Goal: Task Accomplishment & Management: Use online tool/utility

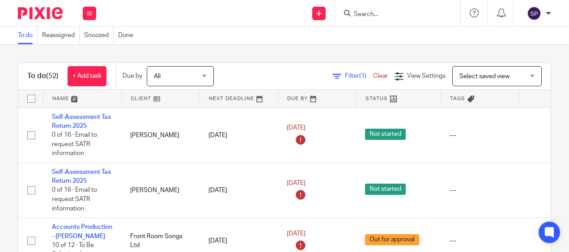
click at [90, 14] on icon at bounding box center [89, 13] width 5 height 5
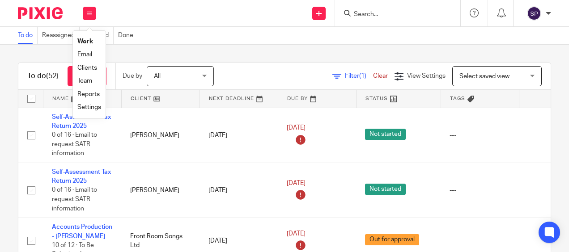
click at [83, 57] on link "Email" at bounding box center [84, 54] width 15 height 6
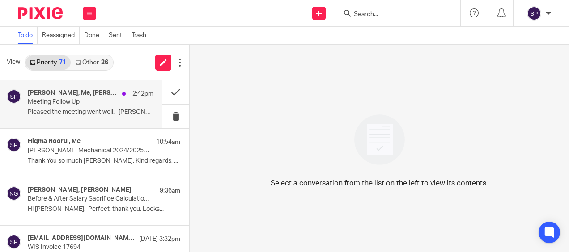
click at [63, 112] on p "Pleased the meeting went well. Lara,..." at bounding box center [91, 113] width 126 height 8
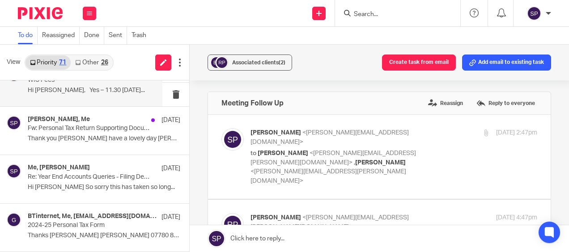
scroll to position [313, 0]
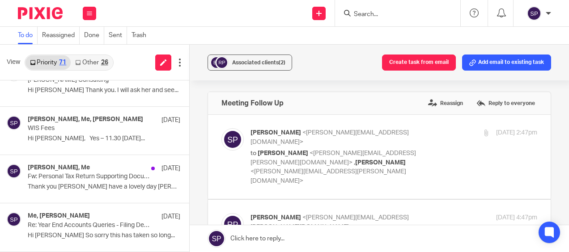
click at [82, 66] on link "Other 26" at bounding box center [92, 62] width 42 height 14
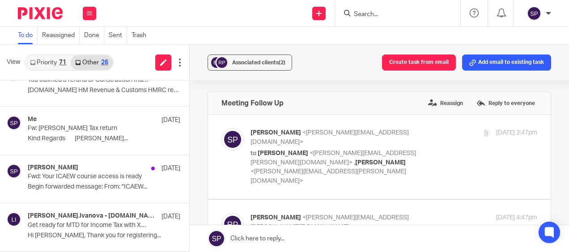
scroll to position [0, 0]
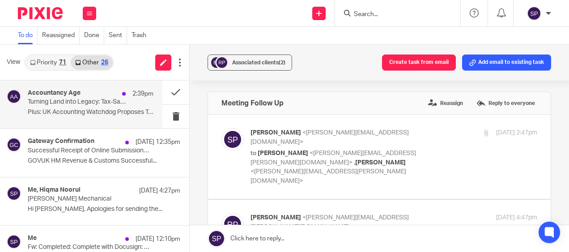
click at [59, 102] on p "Turning Land into Legacy: Tax-Savvy Paths from Plot to Profit" at bounding box center [78, 102] width 101 height 8
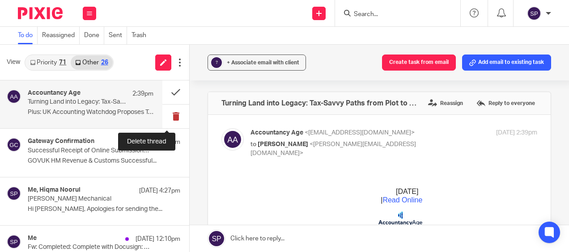
click at [165, 115] on button at bounding box center [175, 117] width 27 height 24
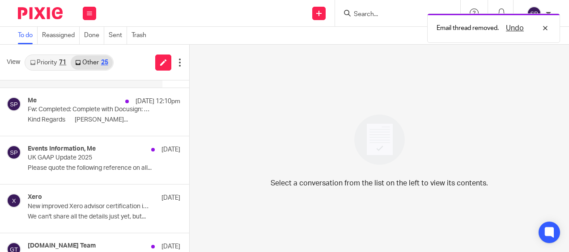
scroll to position [134, 0]
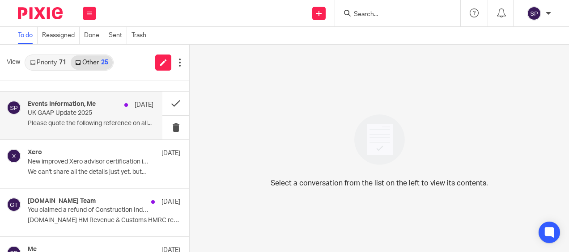
click at [86, 122] on p "Please quote the following reference on all..." at bounding box center [91, 124] width 126 height 8
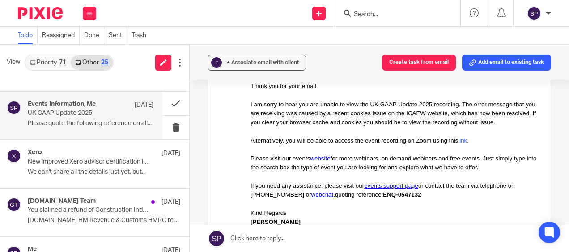
scroll to position [268, 0]
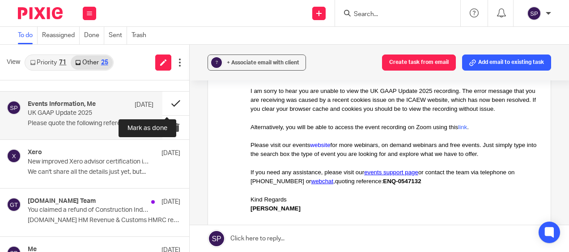
click at [168, 102] on button at bounding box center [175, 104] width 27 height 24
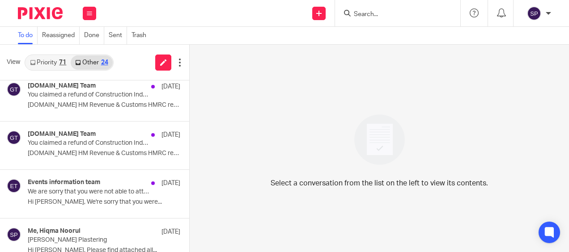
scroll to position [537, 0]
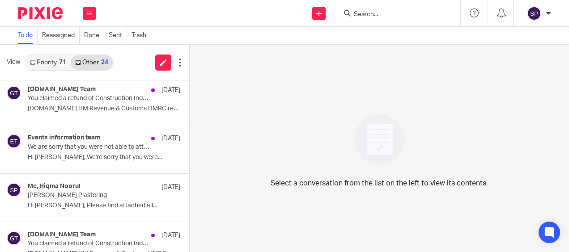
click at [83, 139] on h4 "Events information team" at bounding box center [64, 138] width 72 height 8
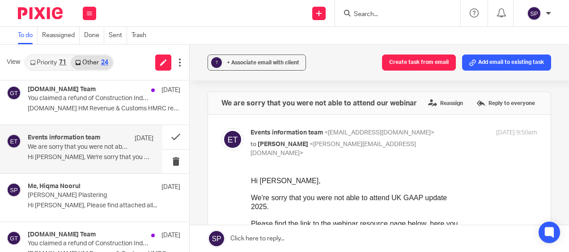
scroll to position [0, 0]
click at [163, 135] on button at bounding box center [175, 137] width 27 height 24
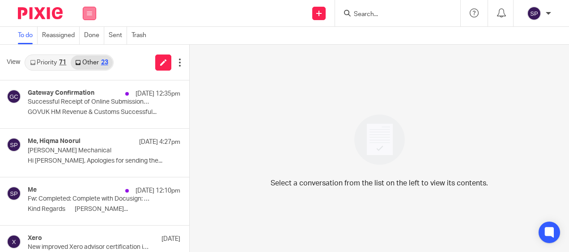
click at [85, 16] on button at bounding box center [89, 13] width 13 height 13
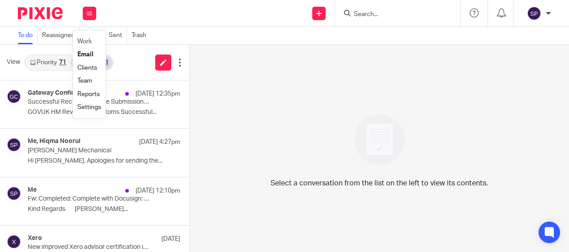
click at [78, 38] on li "Work" at bounding box center [89, 41] width 24 height 13
click at [81, 40] on link "Work" at bounding box center [84, 41] width 14 height 6
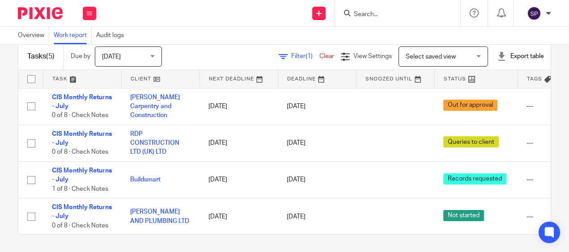
click at [8, 113] on div "Tasks (5) Due by Today Today Today Tomorrow This week Next week This month Next…" at bounding box center [284, 149] width 569 height 208
click at [14, 153] on div "Tasks (5) Due by Today Today Today Tomorrow This week Next week This month Next…" at bounding box center [284, 149] width 569 height 208
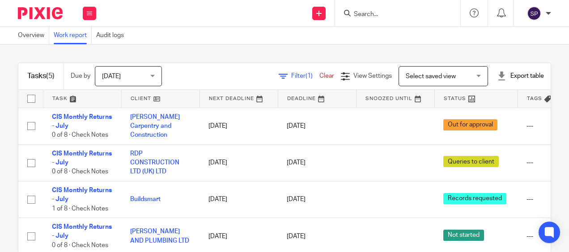
drag, startPoint x: 0, startPoint y: 153, endPoint x: 11, endPoint y: 153, distance: 10.7
click at [0, 153] on div "Tasks (5) Due by Today Today Today Tomorrow This week Next week This month Next…" at bounding box center [284, 149] width 569 height 208
drag, startPoint x: 0, startPoint y: 153, endPoint x: 7, endPoint y: 153, distance: 6.7
click at [0, 153] on html "Work Email Clients Team Reports Settings Work Email Clients Team Reports Settin…" at bounding box center [284, 126] width 569 height 252
click at [6, 102] on div "Tasks (5) Due by Today Today Today Tomorrow This week Next week This month Next…" at bounding box center [284, 149] width 569 height 208
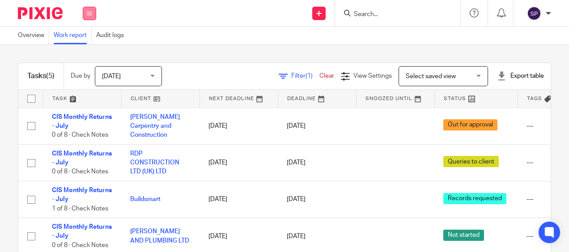
click at [87, 13] on icon at bounding box center [89, 13] width 5 height 5
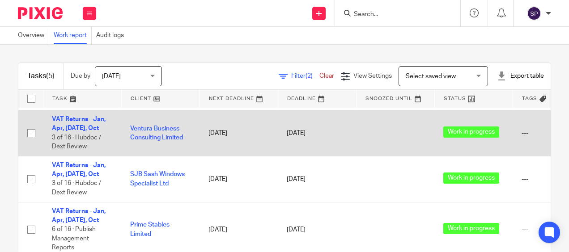
scroll to position [99, 0]
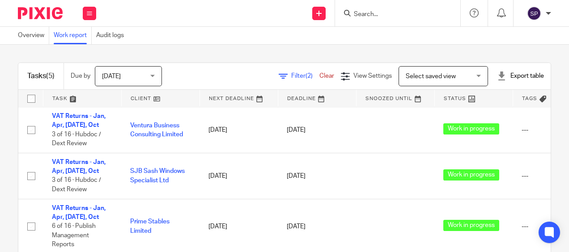
drag, startPoint x: 7, startPoint y: 114, endPoint x: 16, endPoint y: 111, distance: 9.8
click at [7, 113] on div "Tasks (5) Due by Today Today Today Tomorrow This week Next week This month Next…" at bounding box center [284, 149] width 569 height 208
click at [291, 73] on span "Filter (2)" at bounding box center [305, 76] width 28 height 6
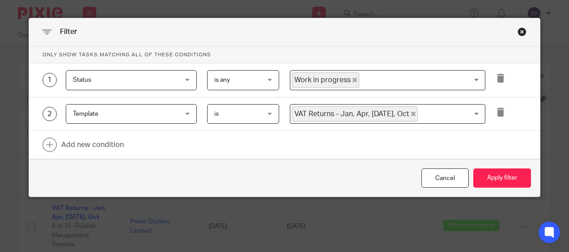
click at [352, 80] on icon "Deselect Work in progress" at bounding box center [354, 80] width 4 height 4
click at [351, 80] on input "Search for option" at bounding box center [385, 80] width 189 height 16
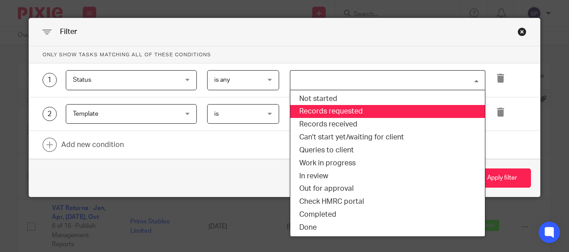
click at [328, 109] on li "Records requested" at bounding box center [387, 111] width 195 height 13
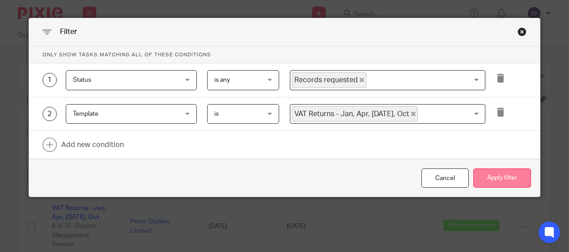
click at [485, 177] on button "Apply filter" at bounding box center [502, 178] width 58 height 19
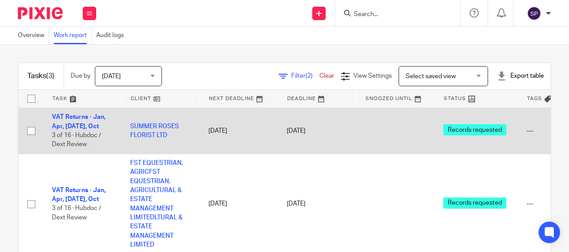
scroll to position [52, 0]
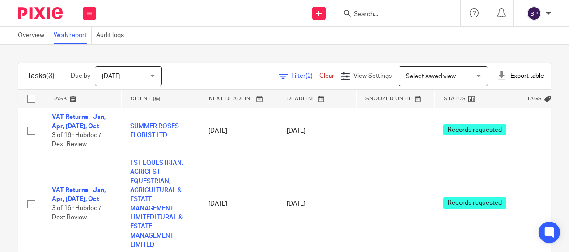
click at [7, 132] on div "Tasks (3) Due by [DATE] [DATE] [DATE] [DATE] This week Next week This month Nex…" at bounding box center [284, 149] width 569 height 208
click at [291, 73] on span "Filter (2)" at bounding box center [305, 76] width 28 height 6
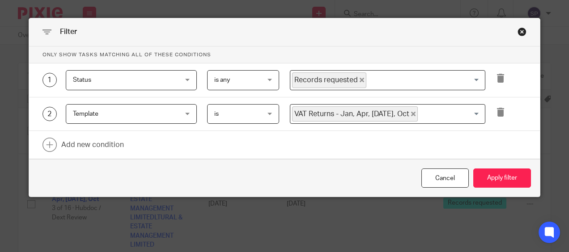
click at [360, 81] on icon "Deselect Records requested" at bounding box center [362, 80] width 4 height 4
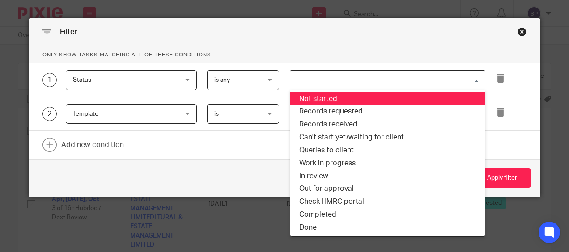
click at [358, 81] on input "Search for option" at bounding box center [385, 80] width 189 height 16
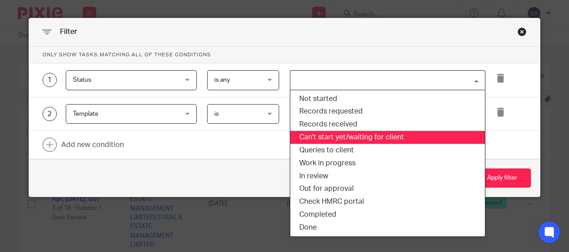
click at [334, 132] on li "Can't start yet/waiting for client" at bounding box center [387, 137] width 195 height 13
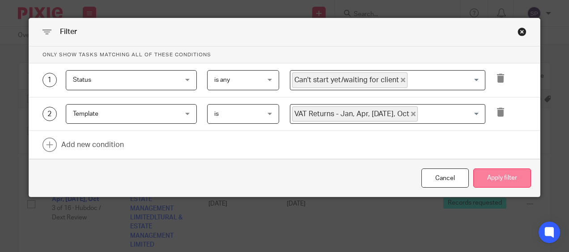
click at [488, 180] on button "Apply filter" at bounding box center [502, 178] width 58 height 19
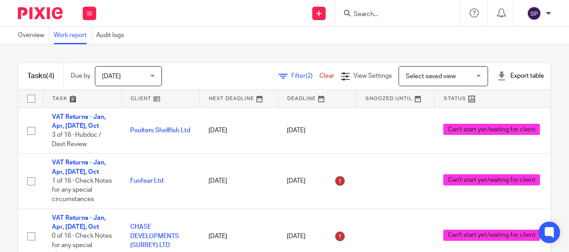
click at [0, 119] on html "Work Email Clients Team Reports Settings Work Email Clients Team Reports Settin…" at bounding box center [284, 126] width 569 height 252
click at [279, 72] on div "Filter (2) Clear" at bounding box center [310, 76] width 62 height 9
click at [305, 73] on span "(2)" at bounding box center [308, 76] width 7 height 6
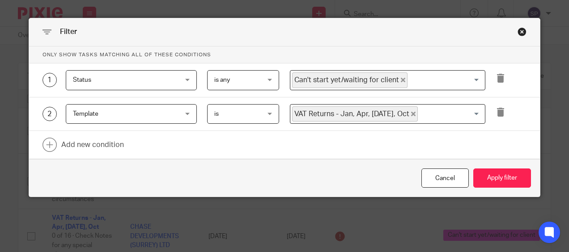
click at [401, 80] on icon "Deselect Can't start yet/waiting for client" at bounding box center [403, 80] width 4 height 4
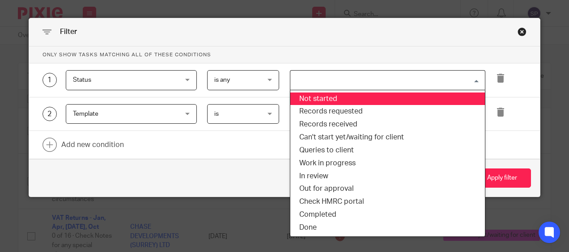
click at [396, 80] on input "Search for option" at bounding box center [385, 80] width 189 height 16
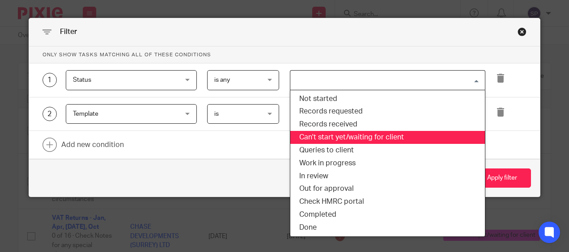
click at [335, 143] on li "Can't start yet/waiting for client" at bounding box center [387, 137] width 195 height 13
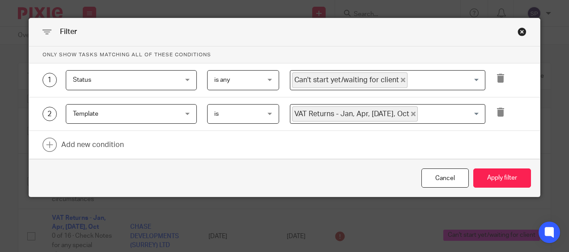
click at [393, 79] on span "Can't start yet/waiting for client" at bounding box center [349, 80] width 115 height 16
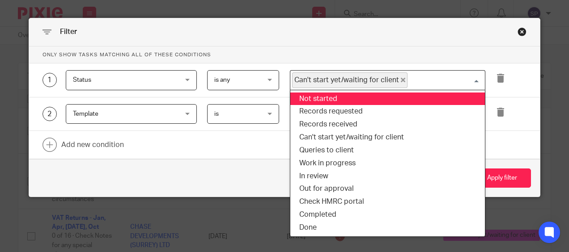
click at [401, 79] on icon "Deselect Can't start yet/waiting for client" at bounding box center [403, 80] width 4 height 4
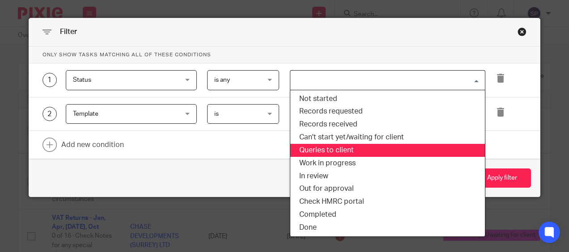
click at [335, 152] on li "Queries to client" at bounding box center [387, 150] width 195 height 13
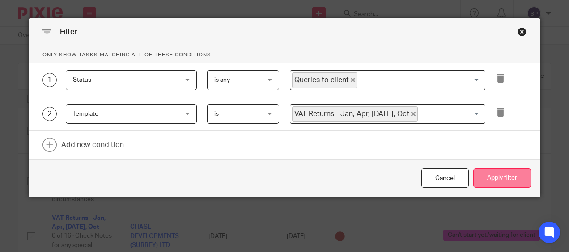
click at [486, 180] on button "Apply filter" at bounding box center [502, 178] width 58 height 19
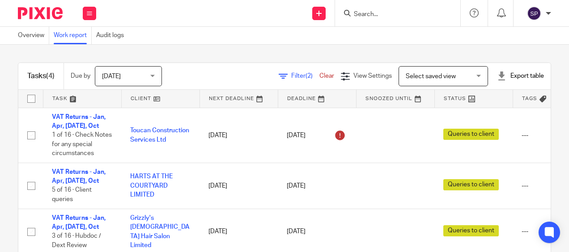
click at [6, 165] on div "Tasks (4) Due by [DATE] [DATE] [DATE] [DATE] This week Next week This month Nex…" at bounding box center [284, 149] width 569 height 208
click at [291, 74] on span "Filter (2)" at bounding box center [305, 76] width 28 height 6
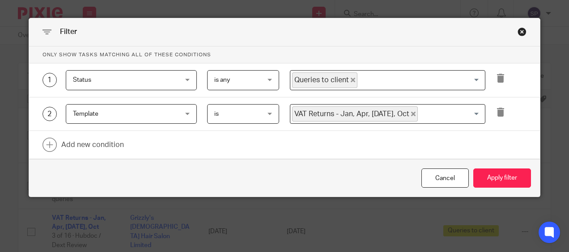
click at [351, 83] on span "Queries to client" at bounding box center [324, 80] width 65 height 16
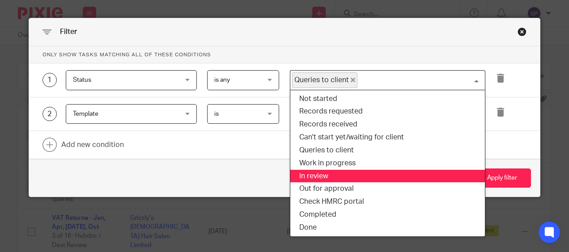
click at [304, 173] on li "In review" at bounding box center [387, 176] width 195 height 13
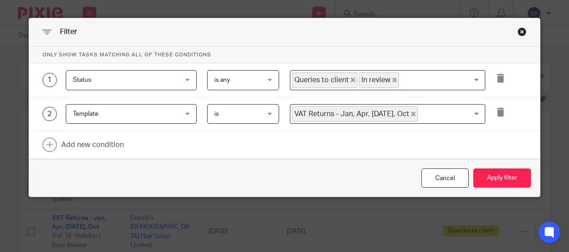
click at [351, 80] on icon "Deselect Queries to client" at bounding box center [353, 80] width 4 height 4
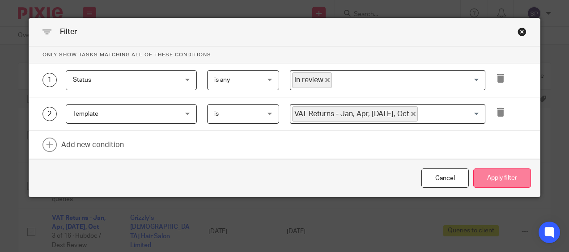
click at [490, 184] on button "Apply filter" at bounding box center [502, 178] width 58 height 19
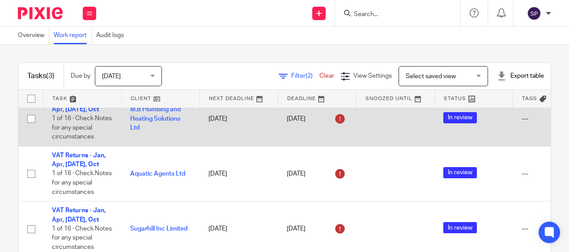
scroll to position [25, 0]
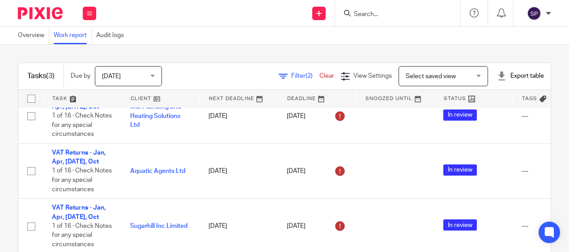
click at [291, 76] on span "Filter (2)" at bounding box center [305, 76] width 28 height 6
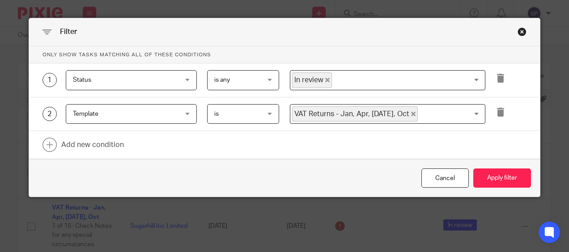
click at [325, 81] on icon "Deselect In review" at bounding box center [327, 80] width 4 height 4
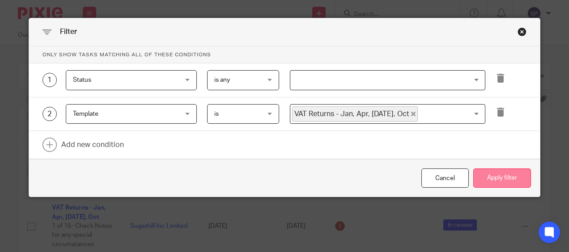
click at [527, 176] on button "Apply filter" at bounding box center [502, 178] width 58 height 19
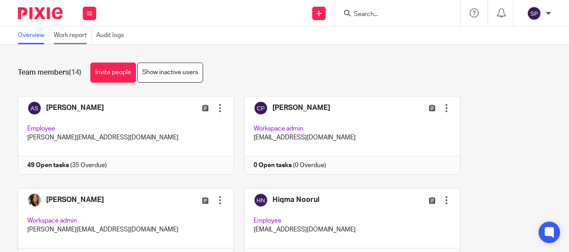
click at [81, 38] on link "Work report" at bounding box center [73, 35] width 38 height 17
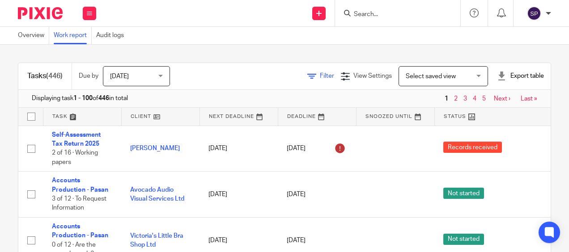
click at [320, 78] on span "Filter" at bounding box center [327, 76] width 14 height 6
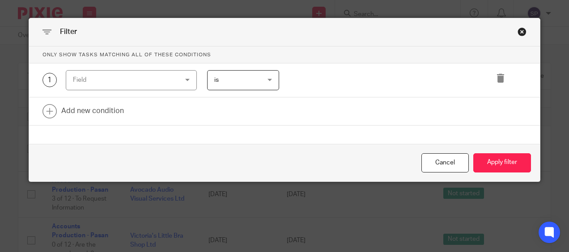
click at [185, 77] on div "Field" at bounding box center [131, 80] width 131 height 20
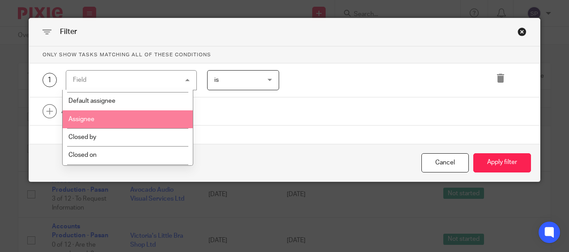
scroll to position [134, 0]
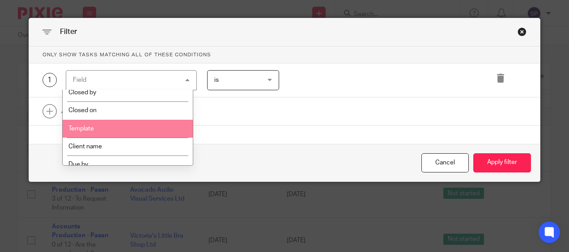
click at [108, 128] on li "Template" at bounding box center [128, 129] width 131 height 18
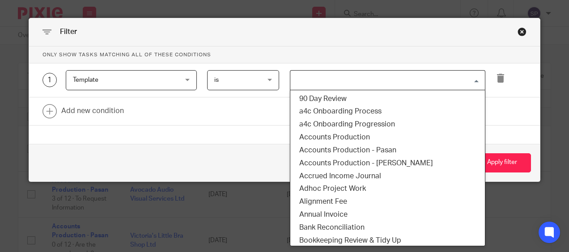
click at [316, 81] on input "Search for option" at bounding box center [385, 80] width 189 height 16
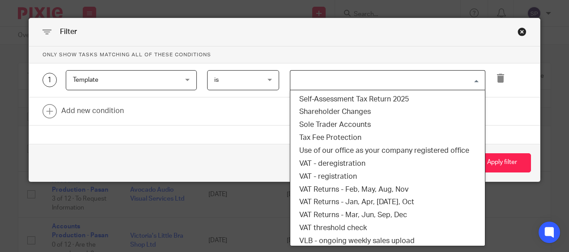
scroll to position [671, 0]
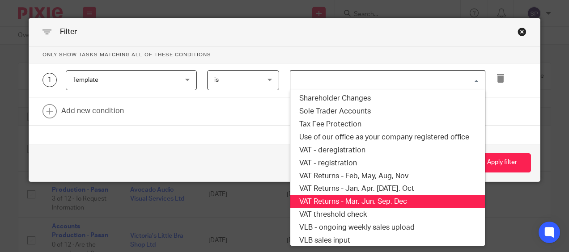
click at [360, 201] on li "VAT Returns - Mar, Jun, Sep, Dec" at bounding box center [387, 201] width 195 height 13
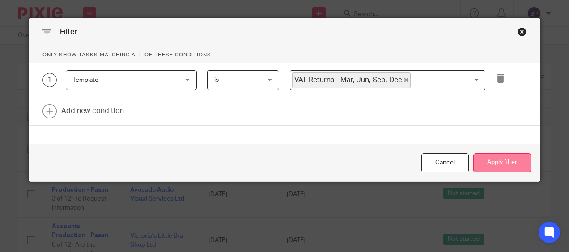
click at [490, 163] on button "Apply filter" at bounding box center [502, 162] width 58 height 19
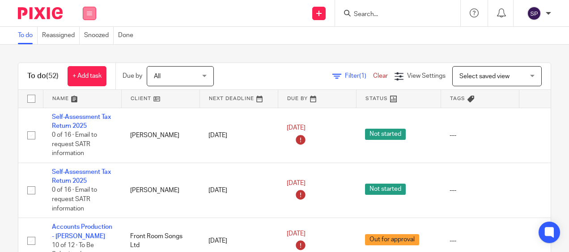
click at [87, 16] on button at bounding box center [89, 13] width 13 height 13
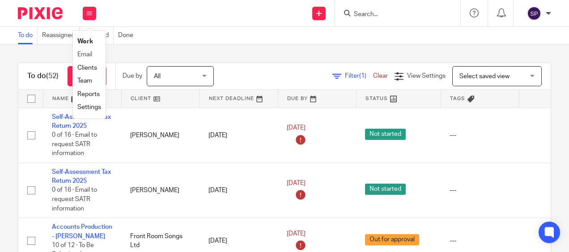
click at [85, 58] on li "Email" at bounding box center [89, 54] width 24 height 13
click at [85, 53] on link "Email" at bounding box center [84, 54] width 15 height 6
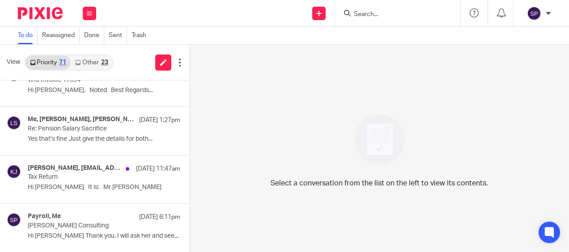
scroll to position [179, 0]
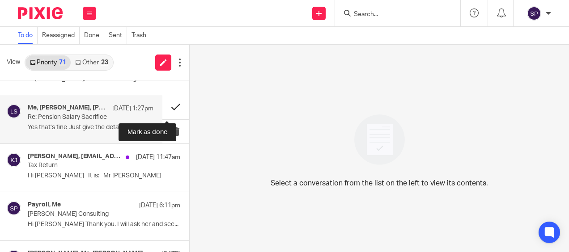
click at [169, 105] on button at bounding box center [175, 107] width 27 height 24
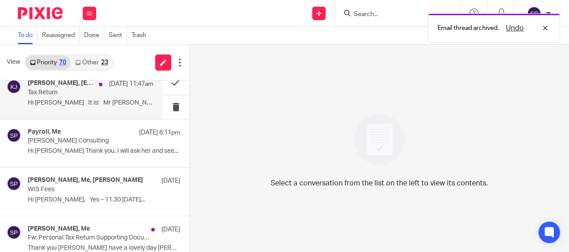
scroll to position [224, 0]
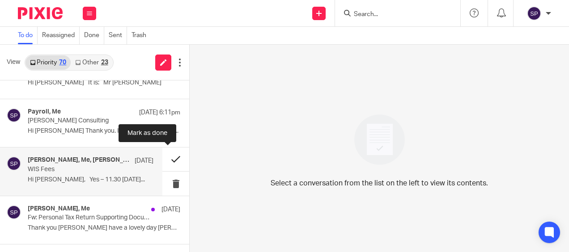
click at [165, 159] on button at bounding box center [175, 160] width 27 height 24
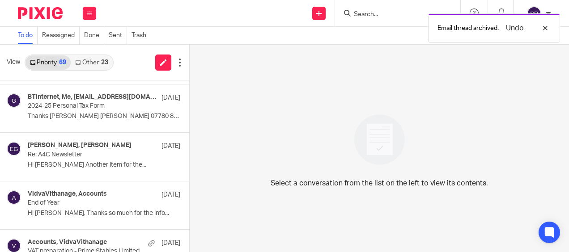
scroll to position [403, 0]
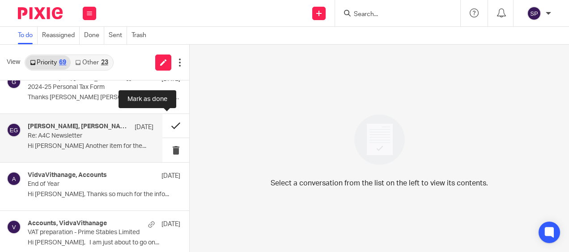
click at [163, 126] on button at bounding box center [175, 126] width 27 height 24
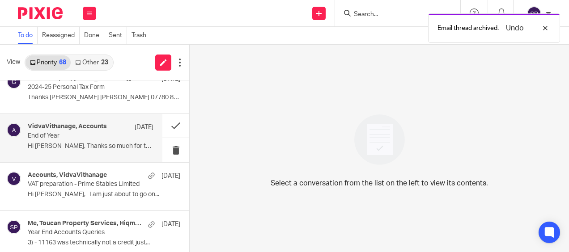
click at [70, 145] on p "Hi Sarah, Thanks so much for the info..." at bounding box center [91, 147] width 126 height 8
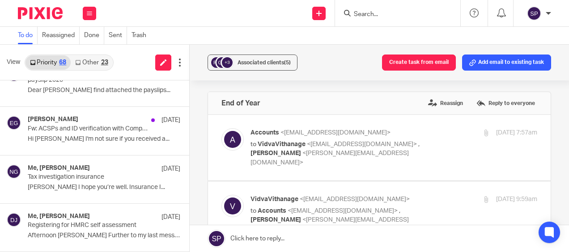
scroll to position [1521, 0]
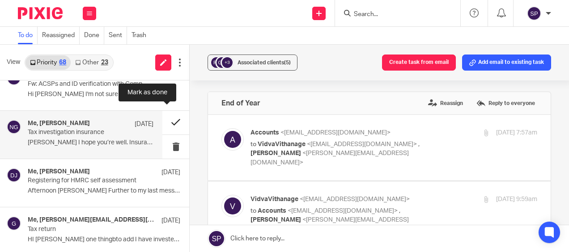
click at [165, 118] on button at bounding box center [175, 123] width 27 height 24
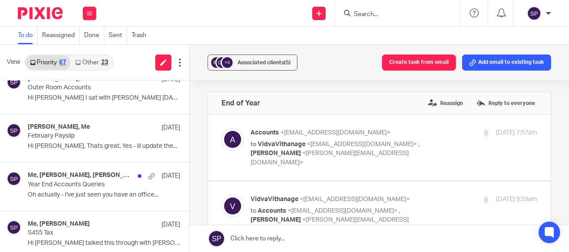
scroll to position [2236, 0]
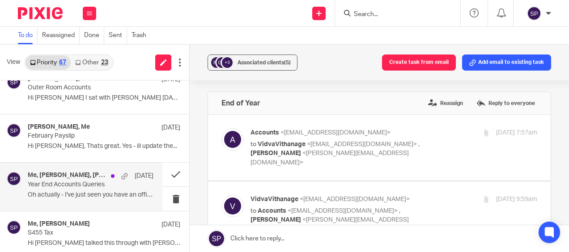
click at [80, 191] on p "Oh actually - I've just seen you have an office..." at bounding box center [91, 195] width 126 height 8
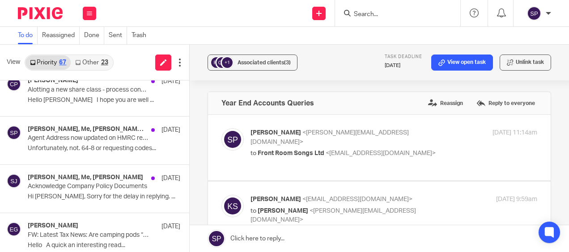
scroll to position [2865, 0]
click at [80, 59] on link "Other 23" at bounding box center [92, 62] width 42 height 14
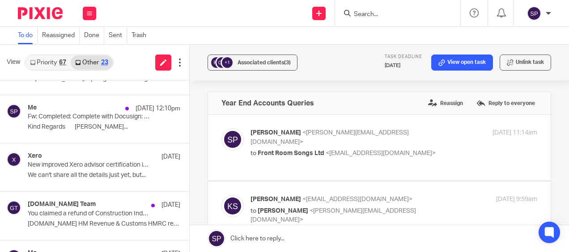
scroll to position [0, 0]
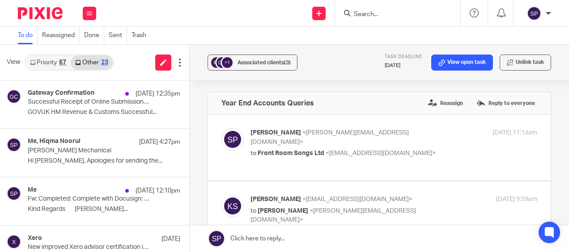
click at [42, 61] on link "Priority 67" at bounding box center [47, 62] width 45 height 14
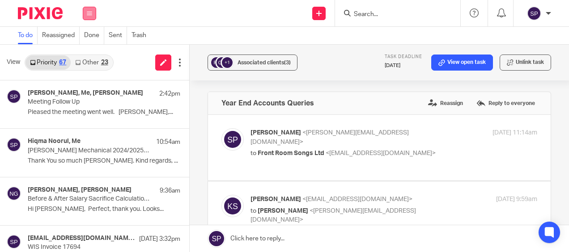
click at [93, 11] on button at bounding box center [89, 13] width 13 height 13
click at [89, 38] on li "Work" at bounding box center [89, 41] width 24 height 13
click at [89, 42] on link "Work" at bounding box center [84, 41] width 14 height 6
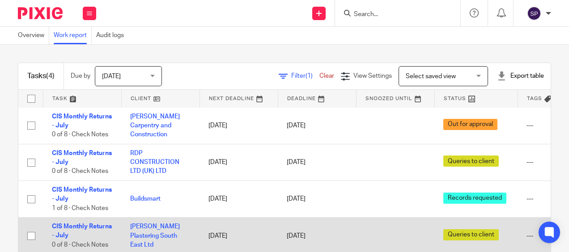
scroll to position [7, 0]
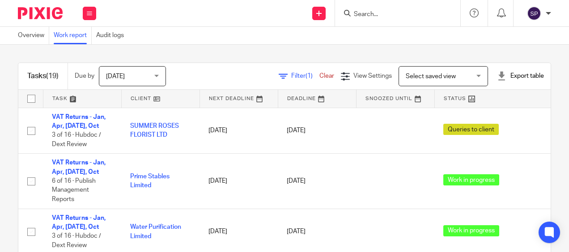
click at [291, 77] on span "Filter (1)" at bounding box center [305, 76] width 28 height 6
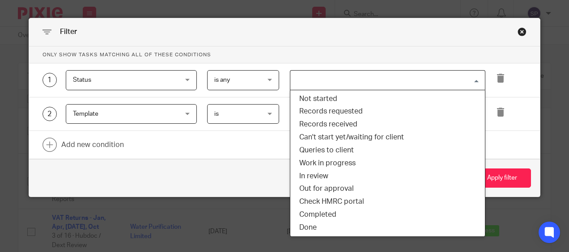
click at [298, 83] on input "Search for option" at bounding box center [385, 80] width 189 height 16
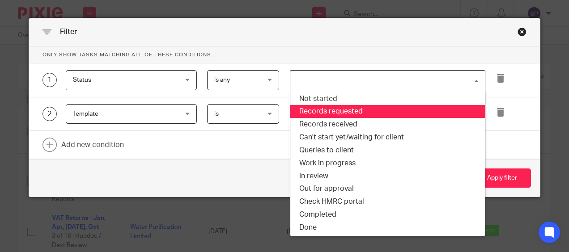
click at [310, 112] on li "Records requested" at bounding box center [387, 111] width 195 height 13
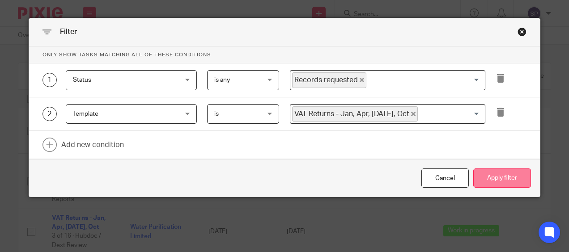
click at [492, 176] on button "Apply filter" at bounding box center [502, 178] width 58 height 19
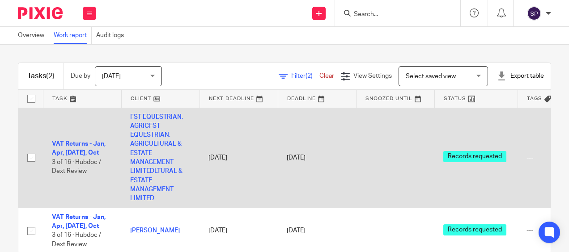
scroll to position [6, 0]
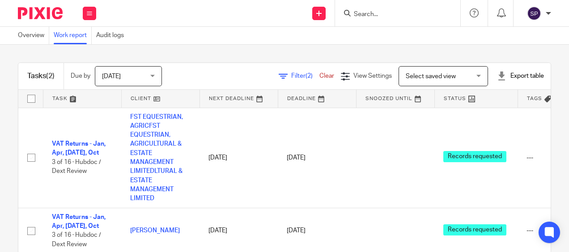
click at [1, 145] on div "Tasks (2) Due by Today Today Today Tomorrow This week Next week This month Next…" at bounding box center [284, 149] width 569 height 208
click at [305, 76] on span "(2)" at bounding box center [308, 76] width 7 height 6
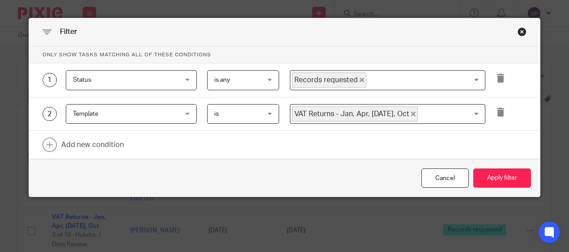
click at [360, 80] on icon "Deselect Records requested" at bounding box center [362, 80] width 4 height 4
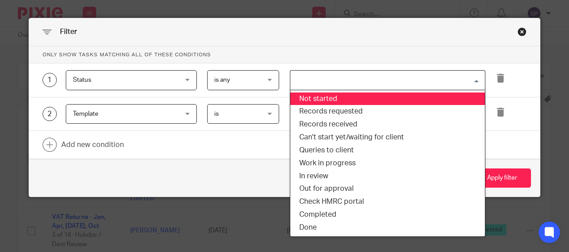
click at [357, 80] on input "Search for option" at bounding box center [385, 80] width 189 height 16
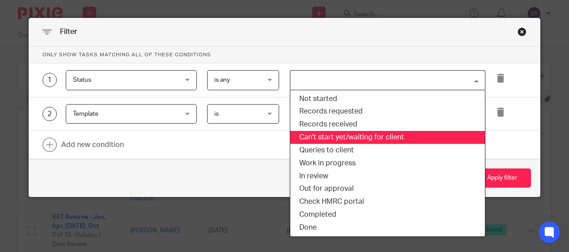
click at [333, 133] on li "Can't start yet/waiting for client" at bounding box center [387, 137] width 195 height 13
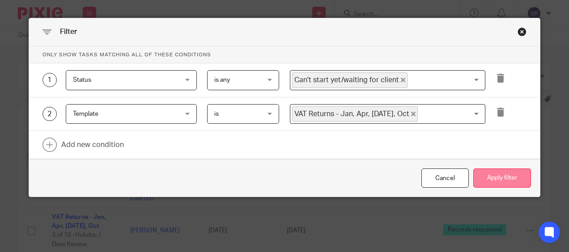
click at [493, 178] on button "Apply filter" at bounding box center [502, 178] width 58 height 19
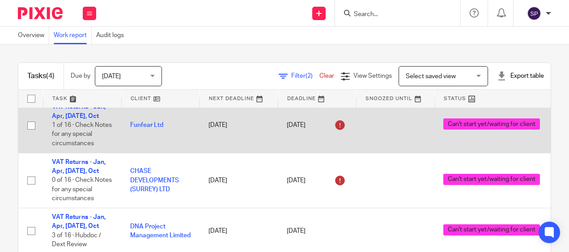
scroll to position [62, 0]
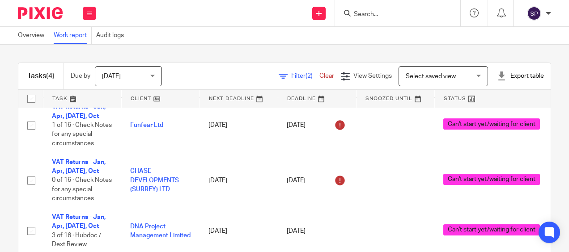
click at [291, 76] on span "Filter (2)" at bounding box center [305, 76] width 28 height 6
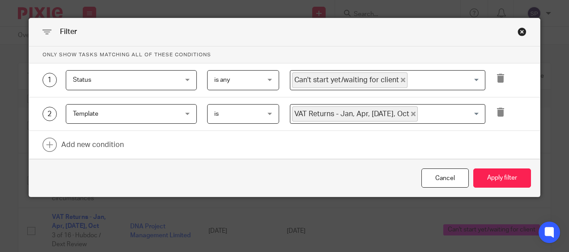
click at [401, 81] on icon "Deselect Can't start yet/waiting for client" at bounding box center [403, 80] width 4 height 4
click at [397, 81] on input "Search for option" at bounding box center [385, 80] width 189 height 16
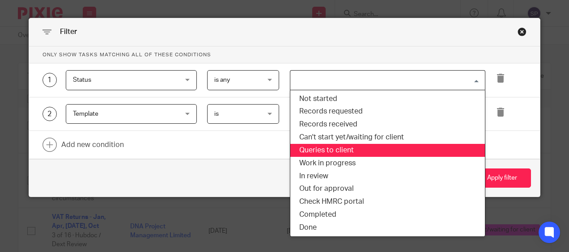
click at [344, 147] on li "Queries to client" at bounding box center [387, 150] width 195 height 13
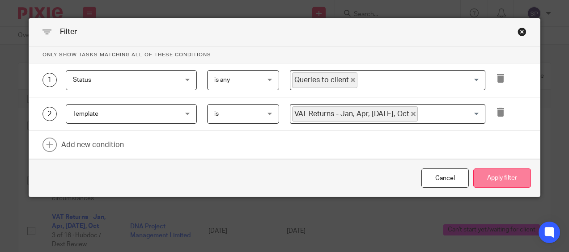
click at [475, 171] on button "Apply filter" at bounding box center [502, 178] width 58 height 19
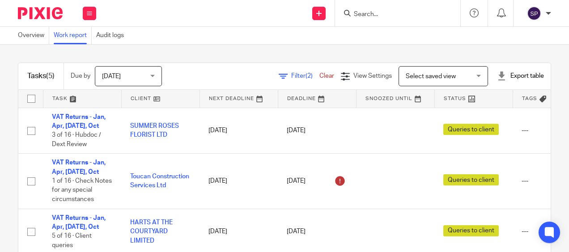
click at [305, 78] on span "(2)" at bounding box center [308, 76] width 7 height 6
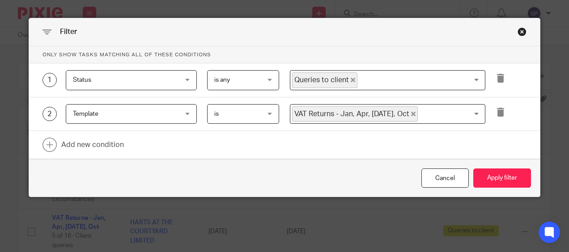
click at [351, 78] on icon "Deselect Queries to client" at bounding box center [353, 80] width 4 height 4
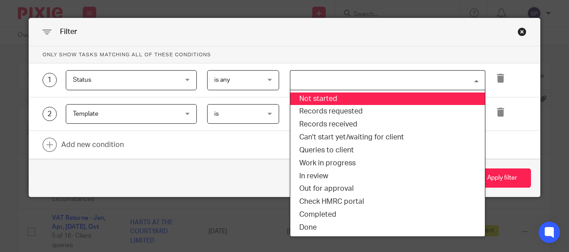
click at [348, 79] on input "Search for option" at bounding box center [385, 80] width 189 height 16
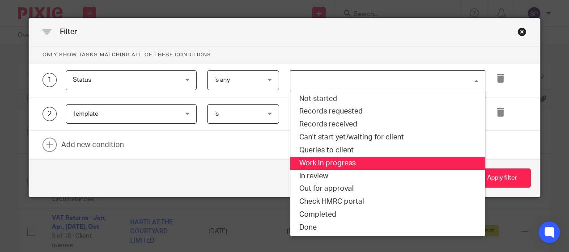
click at [344, 160] on li "Work in progress" at bounding box center [387, 163] width 195 height 13
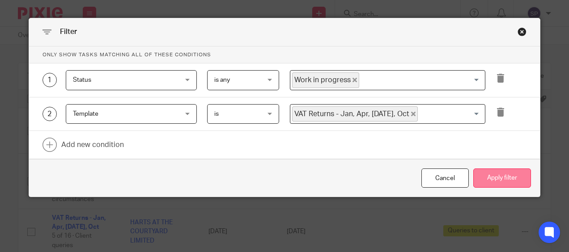
click at [510, 178] on button "Apply filter" at bounding box center [502, 178] width 58 height 19
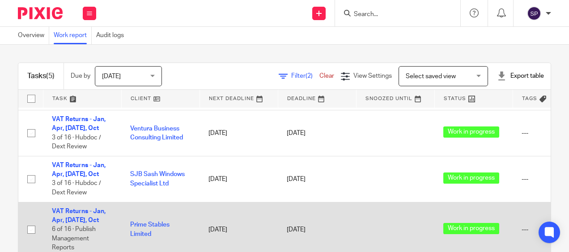
scroll to position [99, 0]
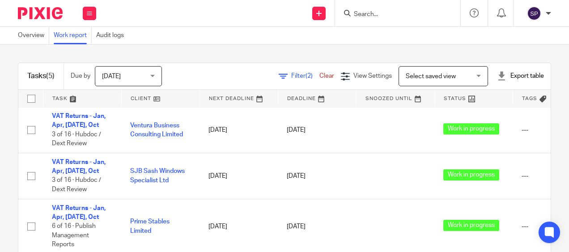
click at [4, 149] on div "Tasks (5) Due by [DATE] [DATE] [DATE] [DATE] This week Next week This month Nex…" at bounding box center [284, 149] width 569 height 208
click at [291, 76] on span "Filter (2)" at bounding box center [305, 76] width 28 height 6
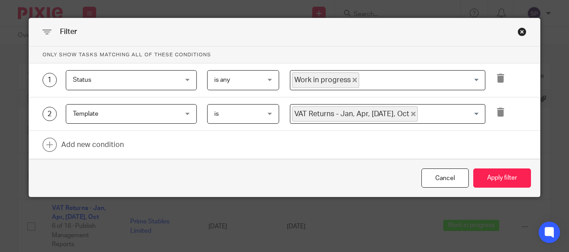
click at [352, 80] on icon "Deselect Work in progress" at bounding box center [354, 80] width 4 height 4
click at [351, 80] on input "Search for option" at bounding box center [385, 80] width 189 height 16
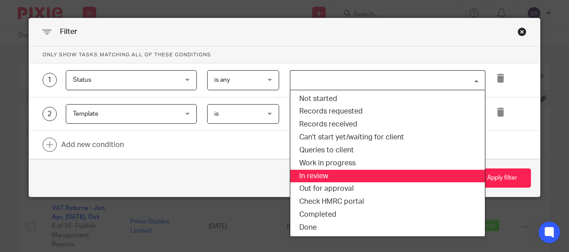
click at [338, 172] on li "In review" at bounding box center [387, 176] width 195 height 13
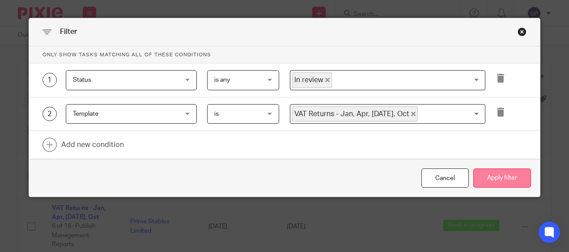
click at [479, 181] on button "Apply filter" at bounding box center [502, 178] width 58 height 19
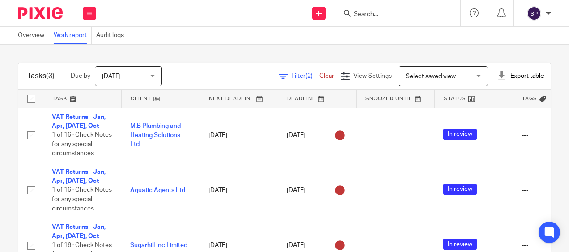
click at [305, 74] on span "(2)" at bounding box center [308, 76] width 7 height 6
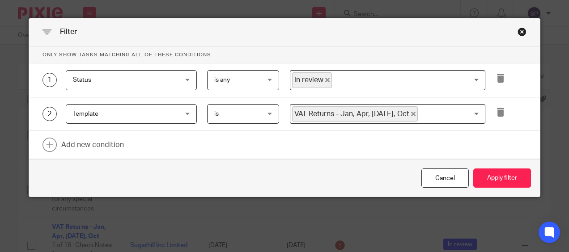
click at [325, 80] on icon "Deselect In review" at bounding box center [327, 80] width 4 height 4
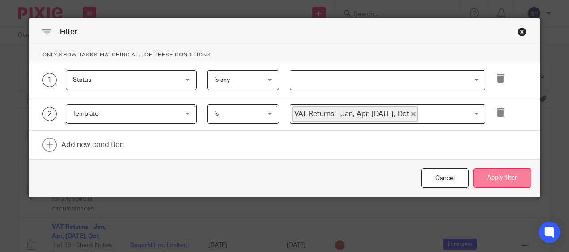
click at [494, 173] on button "Apply filter" at bounding box center [502, 178] width 58 height 19
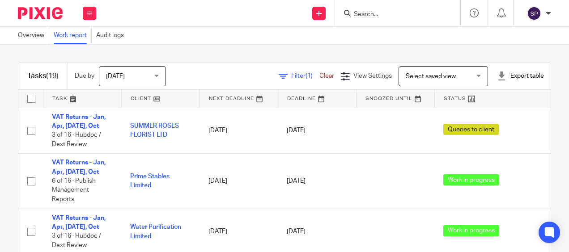
click at [37, 55] on div "Tasks (19) Due by [DATE] [DATE] [DATE] [DATE] This week Next week This month Ne…" at bounding box center [284, 149] width 569 height 208
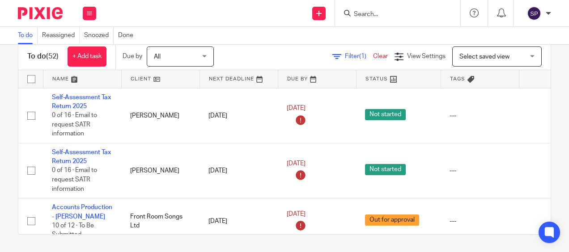
click at [550, 14] on div at bounding box center [548, 13] width 5 height 5
click at [522, 66] on li "Logout" at bounding box center [516, 62] width 59 height 13
